Goal: Share content

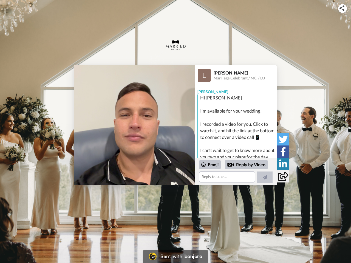
click at [343, 8] on img at bounding box center [342, 7] width 5 height 5
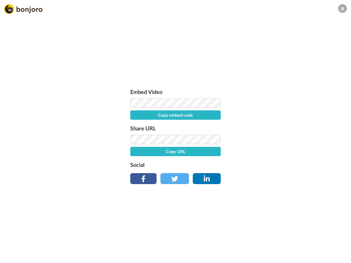
click at [134, 125] on label "Share URL" at bounding box center [175, 128] width 91 height 9
click at [236, 172] on div "Embed Video Copy embed code Share URL Copy URL Social" at bounding box center [175, 161] width 351 height 263
click at [210, 165] on label "Social" at bounding box center [175, 164] width 91 height 9
click at [247, 165] on div "Embed Video Copy embed code Share URL Copy URL Social" at bounding box center [175, 161] width 351 height 263
click at [265, 178] on div "Embed Video Copy embed code Share URL Copy URL Social" at bounding box center [175, 161] width 351 height 263
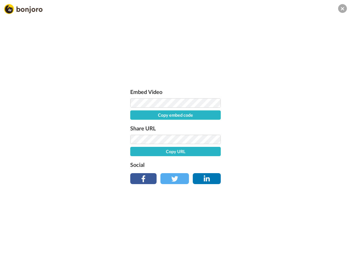
click at [283, 139] on div "Embed Video Copy embed code Share URL Copy URL Social" at bounding box center [175, 161] width 351 height 263
click at [283, 152] on div "Embed Video Copy embed code Share URL Copy URL Social" at bounding box center [175, 161] width 351 height 263
click at [283, 164] on div "Embed Video Copy embed code Share URL Copy URL Social" at bounding box center [175, 161] width 351 height 263
click at [283, 176] on div "Embed Video Copy embed code Share URL Copy URL Social" at bounding box center [175, 161] width 351 height 263
